Goal: Task Accomplishment & Management: Manage account settings

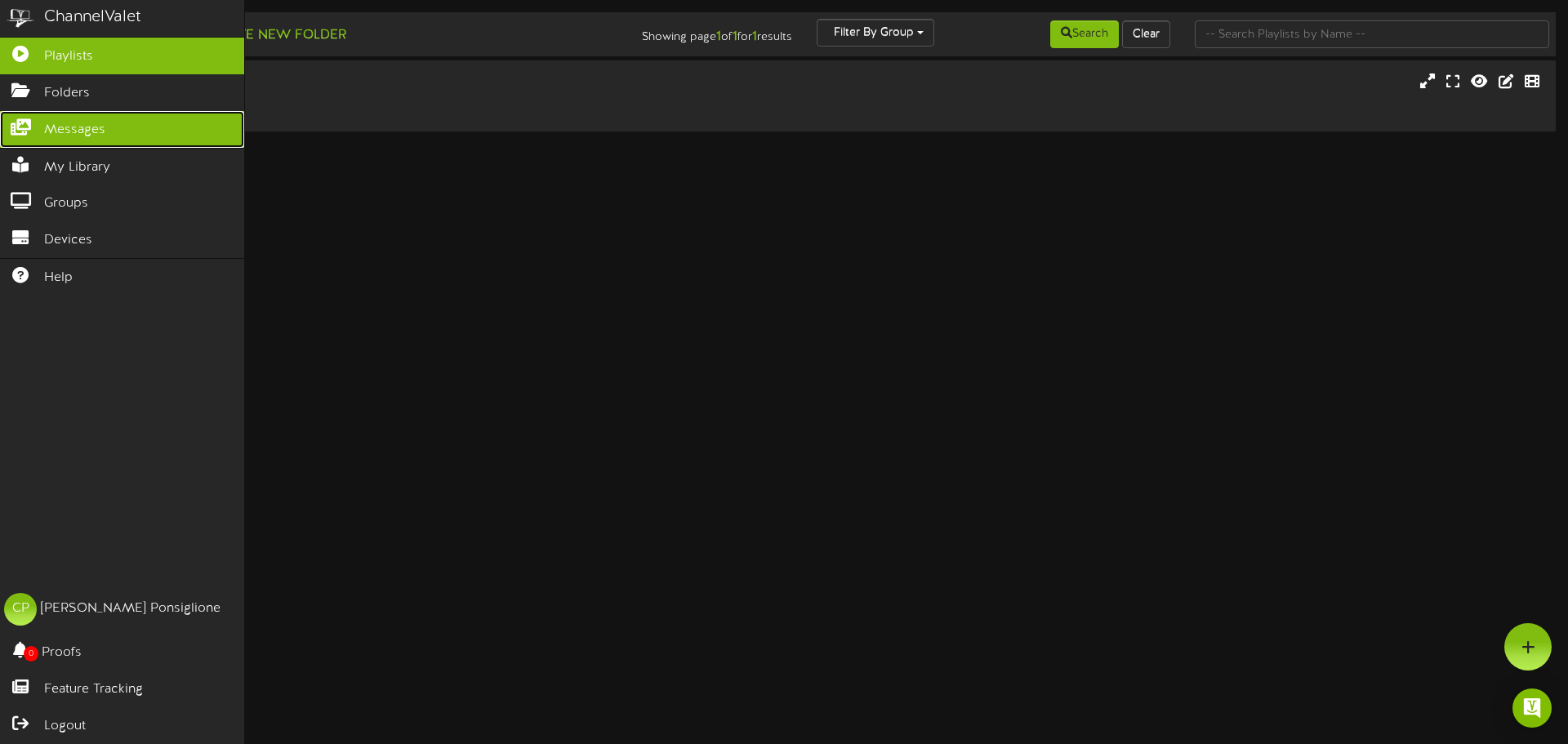
click at [91, 132] on span "Messages" at bounding box center [74, 130] width 61 height 19
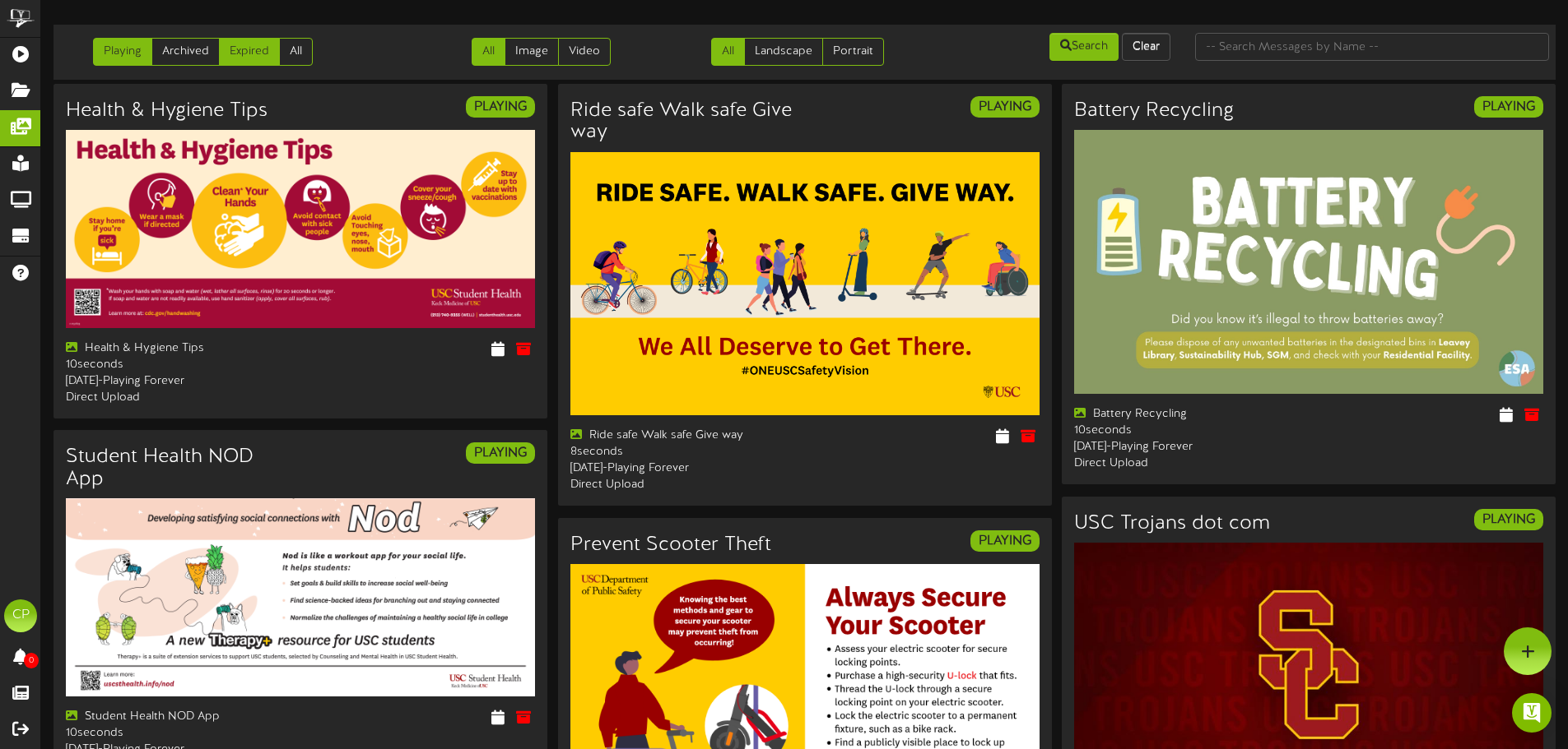
click at [248, 56] on link "Expired" at bounding box center [250, 52] width 61 height 28
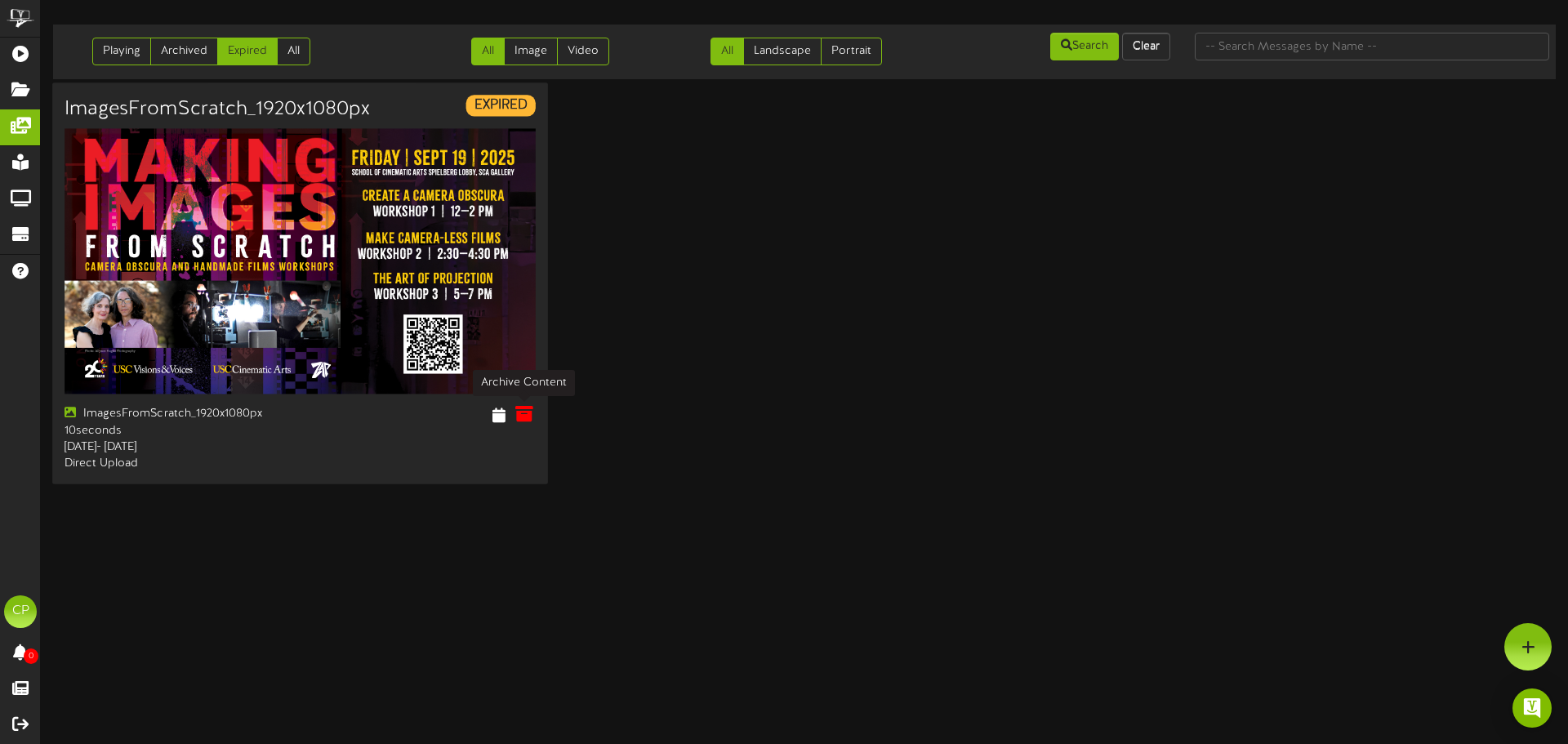
click at [524, 413] on icon at bounding box center [524, 414] width 18 height 18
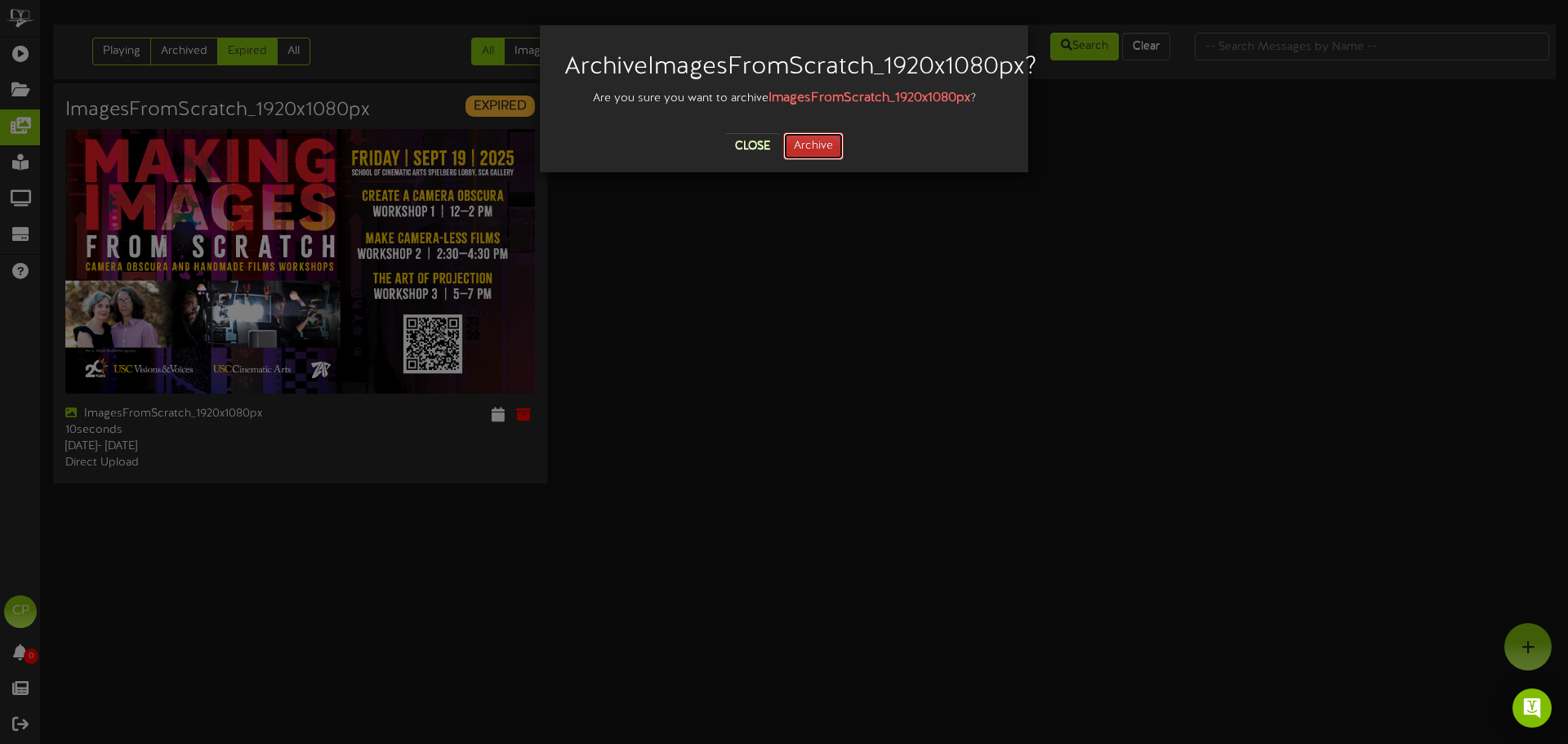
click at [816, 160] on button "Archive" at bounding box center [813, 146] width 60 height 27
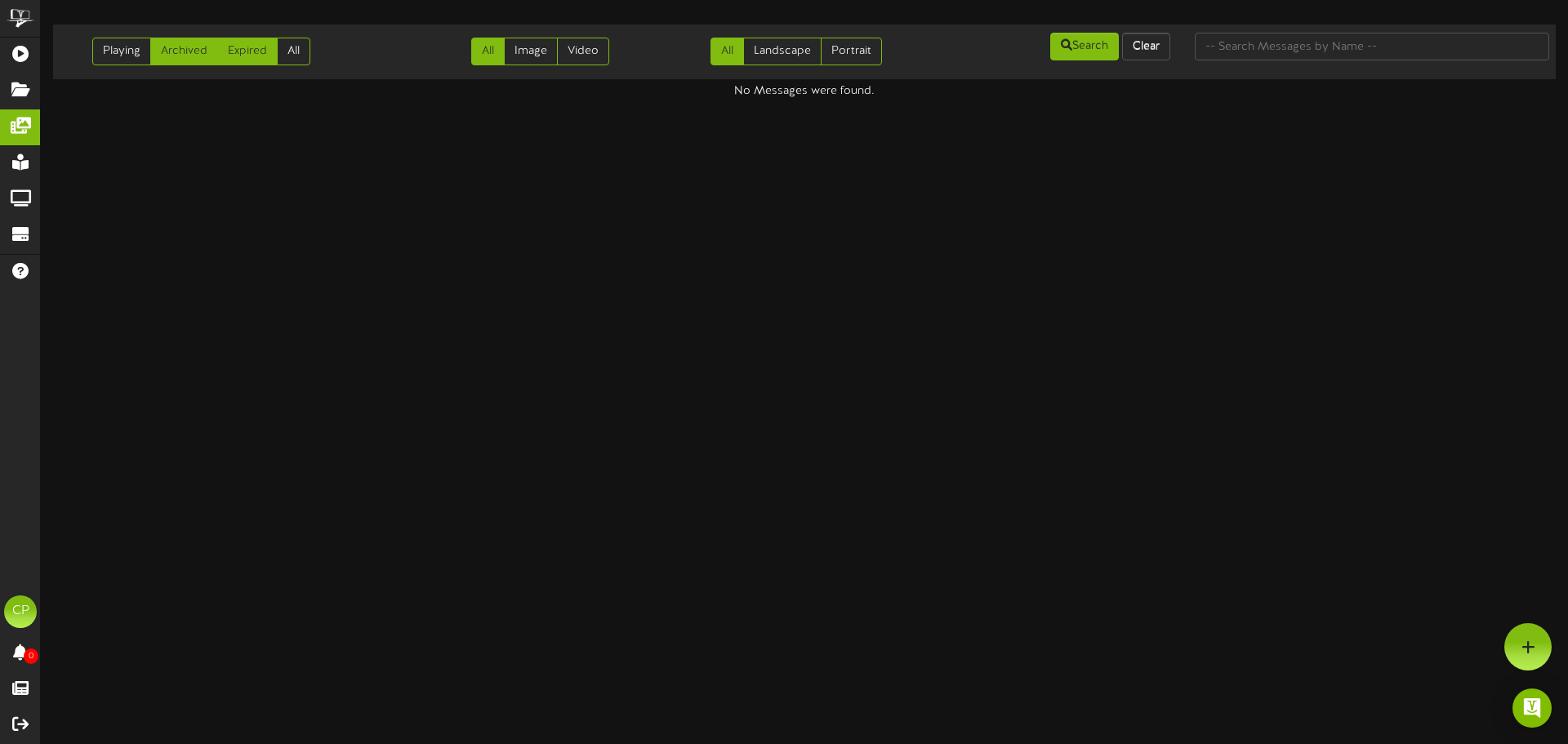
click at [185, 52] on link "Archived" at bounding box center [184, 51] width 68 height 27
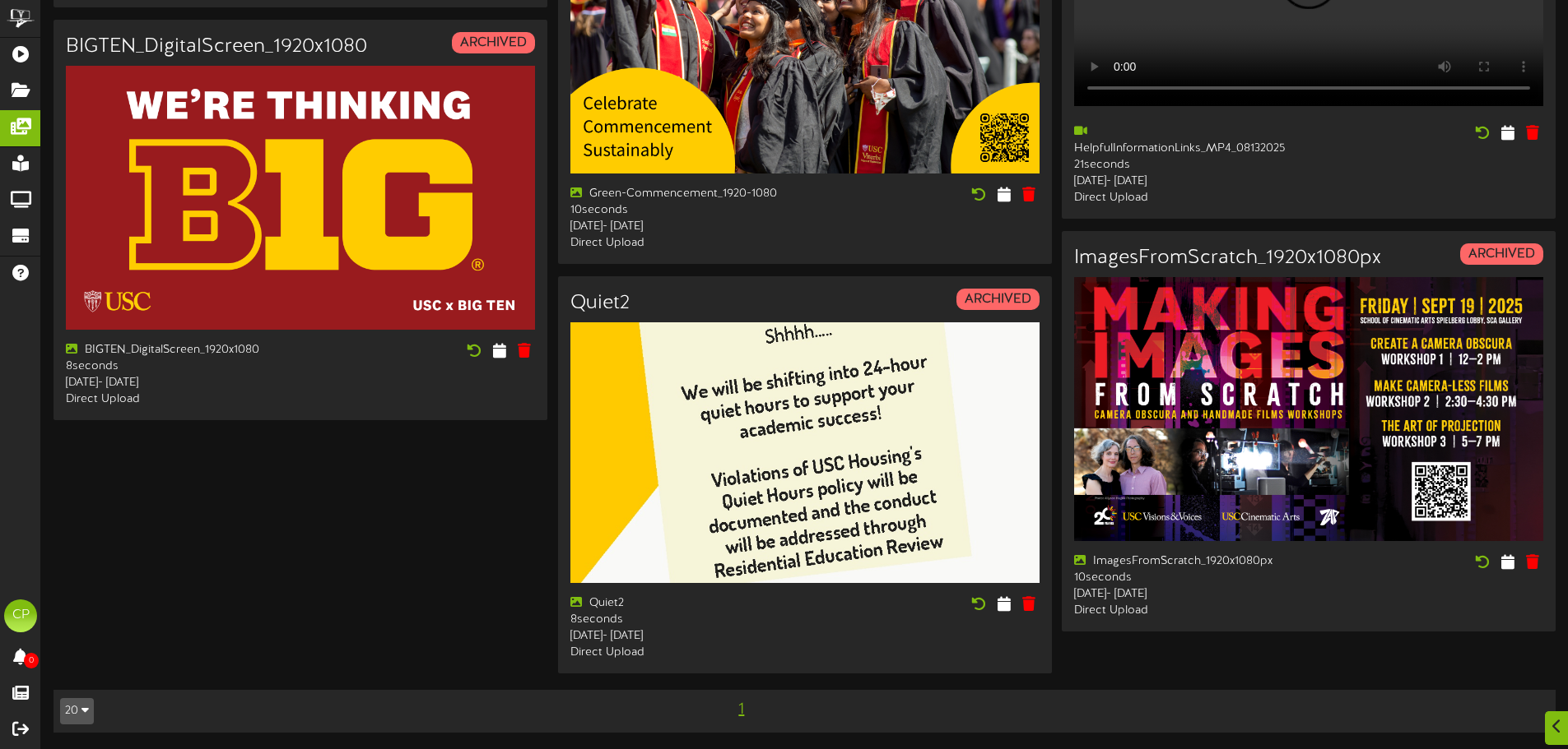
scroll to position [1974, 0]
click at [1536, 570] on icon at bounding box center [1533, 562] width 16 height 18
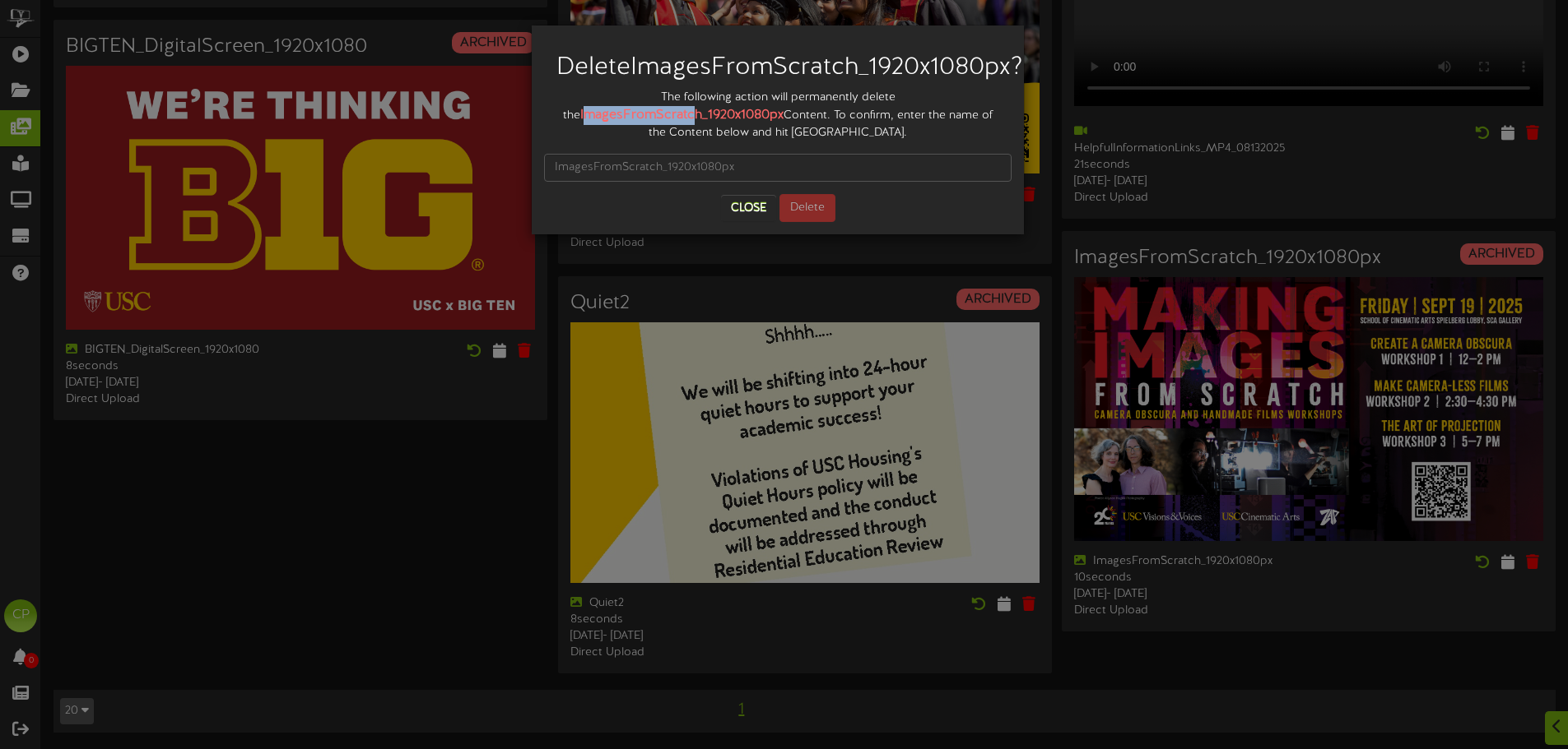
drag, startPoint x: 563, startPoint y: 142, endPoint x: 676, endPoint y: 149, distance: 113.2
click at [676, 122] on strong "ImagesFromScratch_1920x1080px" at bounding box center [681, 115] width 203 height 15
click at [555, 142] on div "The following action will permanently delete the ImagesFromScratch_1920x1080px …" at bounding box center [778, 115] width 468 height 52
drag, startPoint x: 561, startPoint y: 137, endPoint x: 764, endPoint y: 143, distance: 203.1
click at [764, 122] on strong "ImagesFromScratch_1920x1080px" at bounding box center [681, 115] width 203 height 15
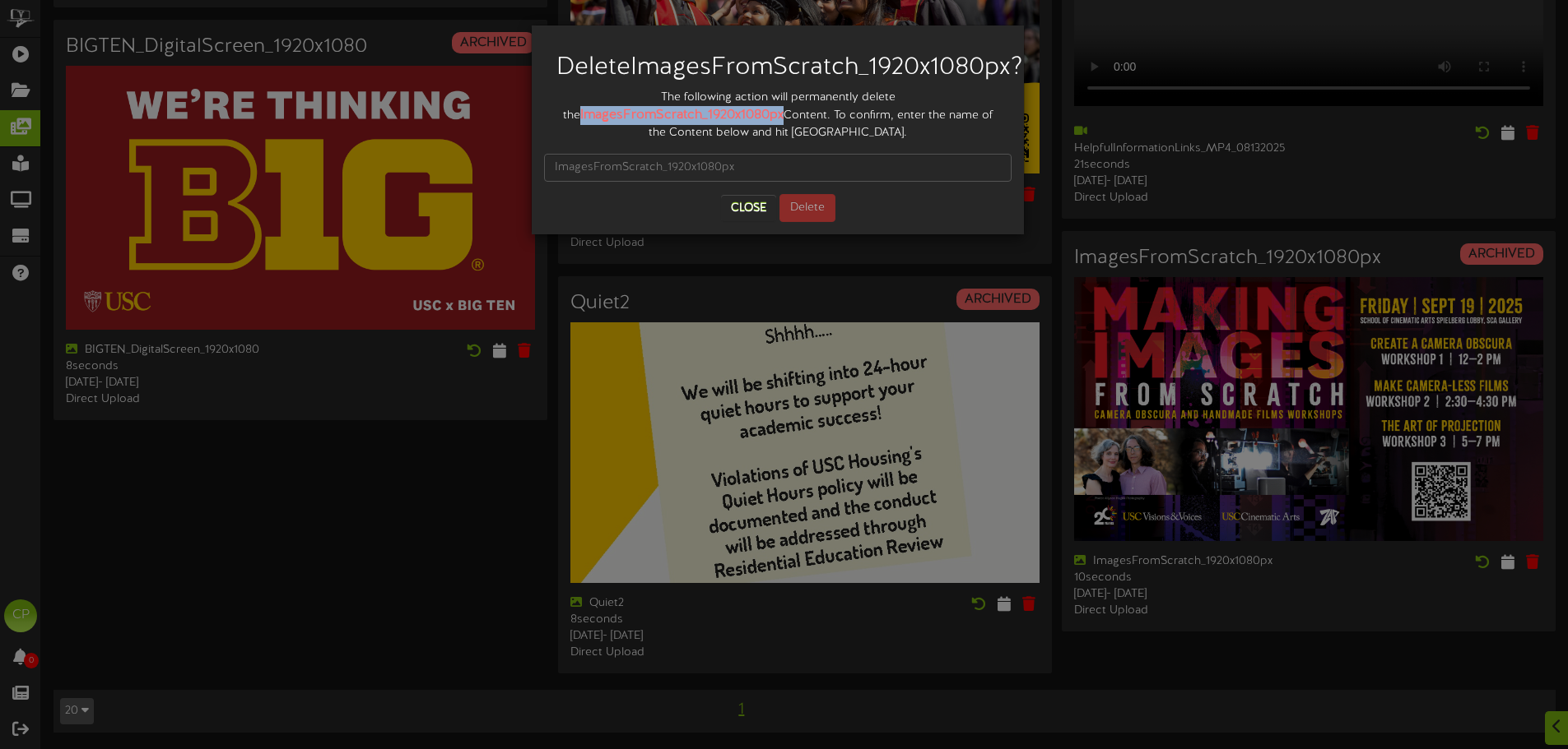
copy strong "ImagesFromScratch_1920x1080px"
click at [599, 182] on input "text" at bounding box center [778, 167] width 468 height 28
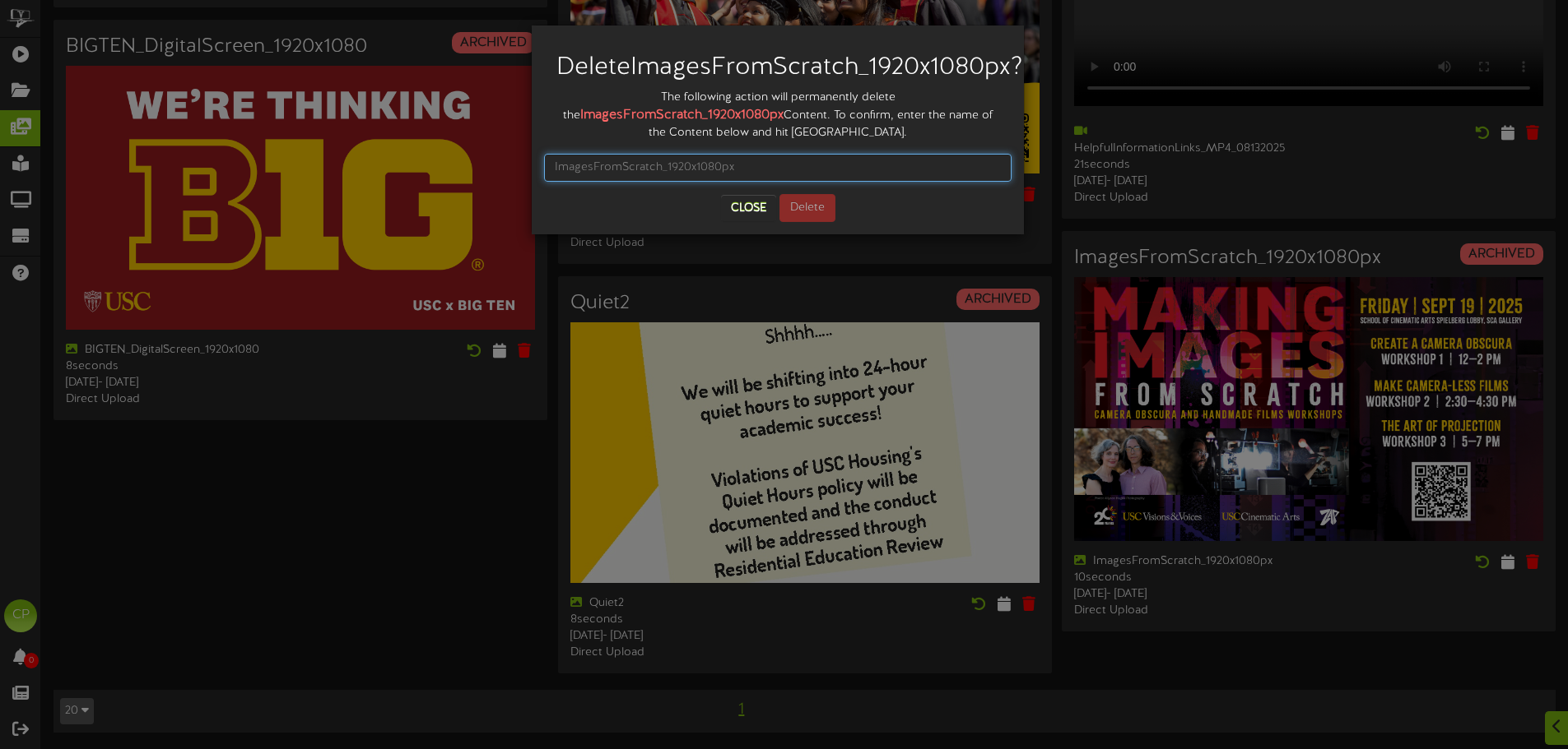
paste input "ImagesFromScratch_1920x1080px"
type input "ImagesFromScratch_1920x1080px"
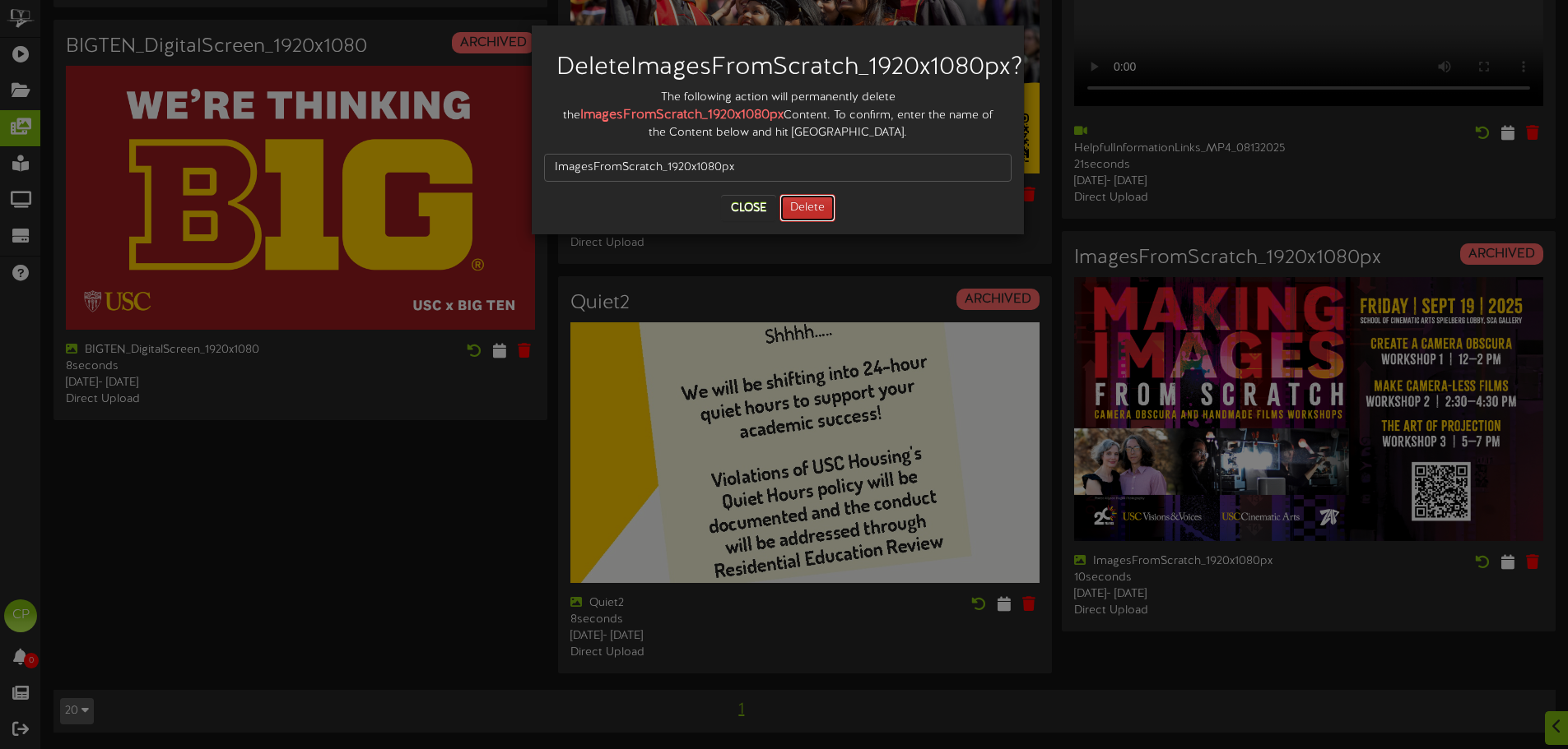
click at [809, 222] on button "Delete" at bounding box center [807, 208] width 56 height 28
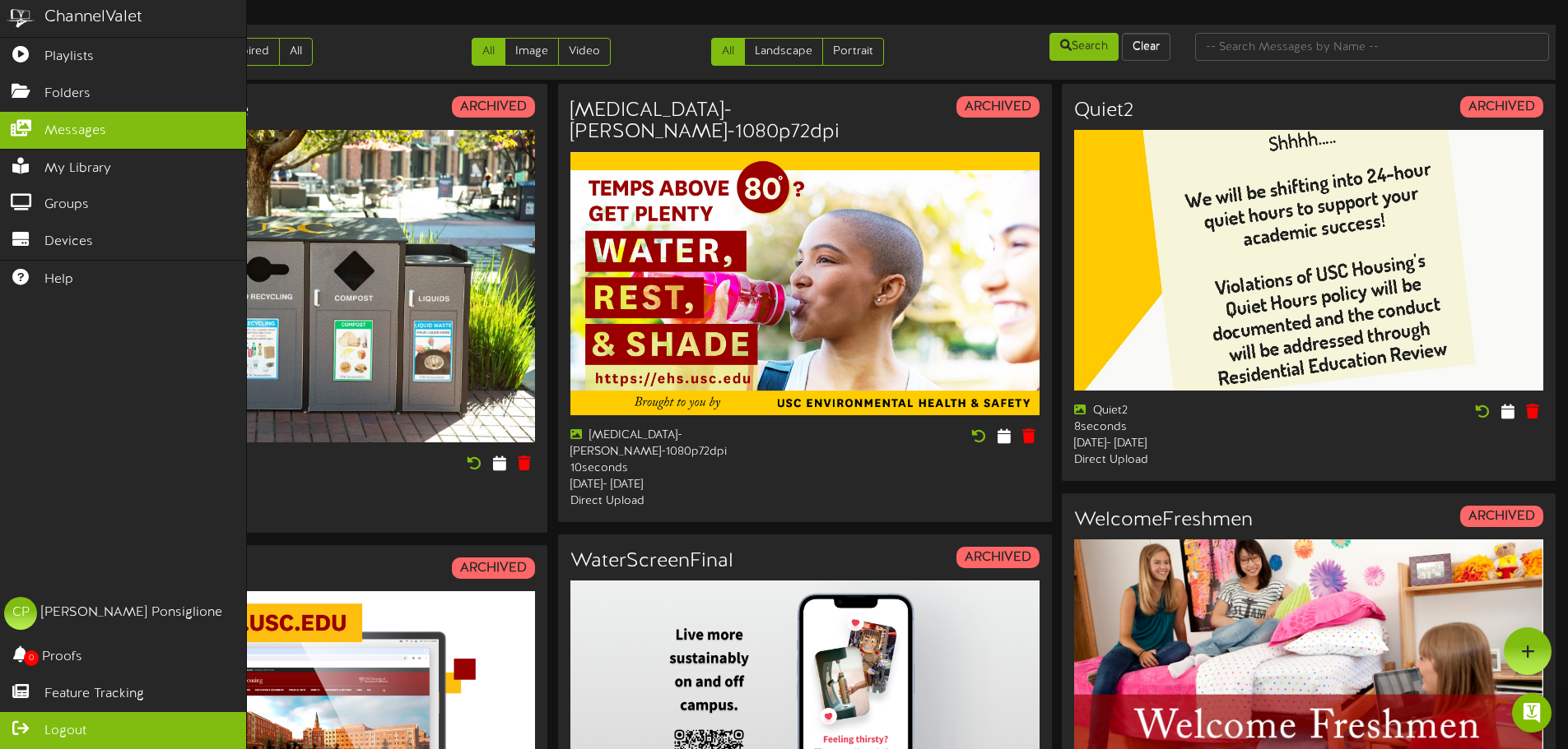
click at [47, 729] on span "Logout" at bounding box center [65, 732] width 42 height 19
